Goal: Task Accomplishment & Management: Manage account settings

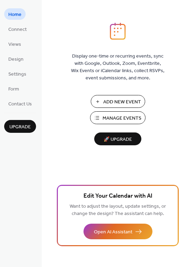
click at [131, 116] on span "Manage Events" at bounding box center [122, 118] width 39 height 7
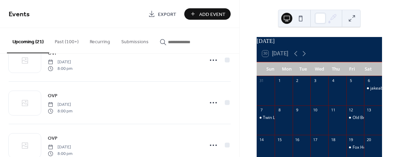
scroll to position [485, 0]
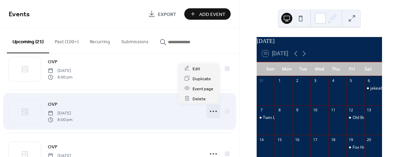
click at [216, 110] on icon at bounding box center [213, 111] width 11 height 11
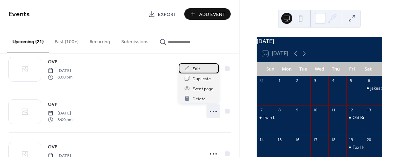
click at [193, 67] on span "Edit" at bounding box center [197, 68] width 8 height 7
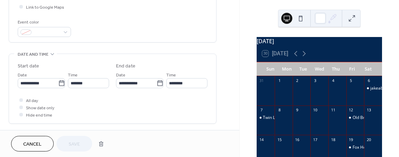
scroll to position [173, 0]
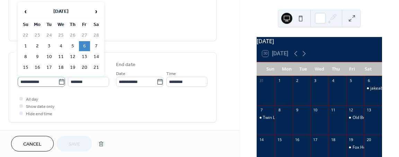
click at [59, 82] on icon at bounding box center [61, 82] width 7 height 7
click at [58, 82] on input "**********" at bounding box center [38, 82] width 41 height 10
click at [97, 65] on td "21" at bounding box center [96, 68] width 11 height 10
type input "**********"
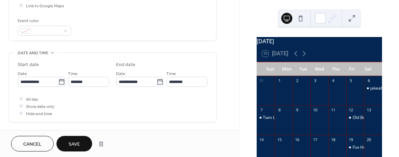
click at [73, 141] on span "Save" at bounding box center [74, 144] width 11 height 7
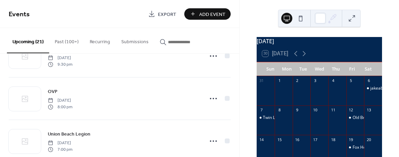
scroll to position [208, 0]
